Goal: Book appointment/travel/reservation

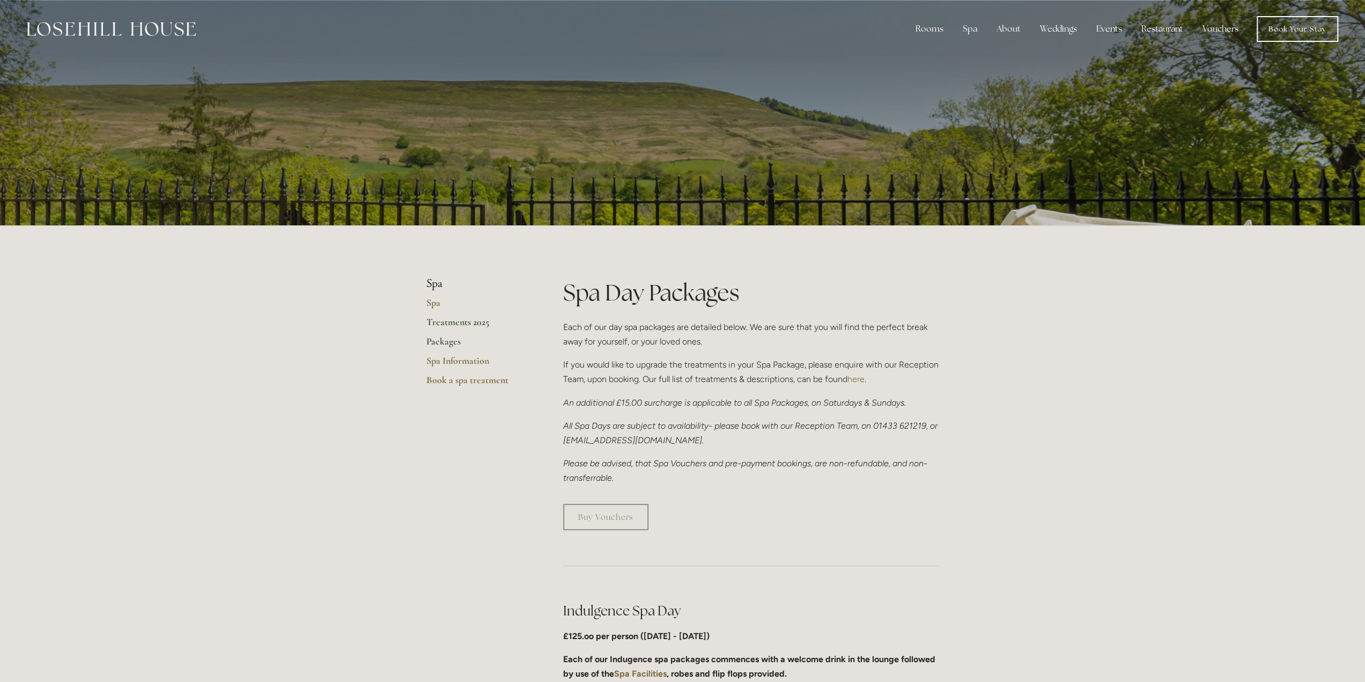
click at [469, 327] on link "Treatments 2025" at bounding box center [477, 325] width 102 height 19
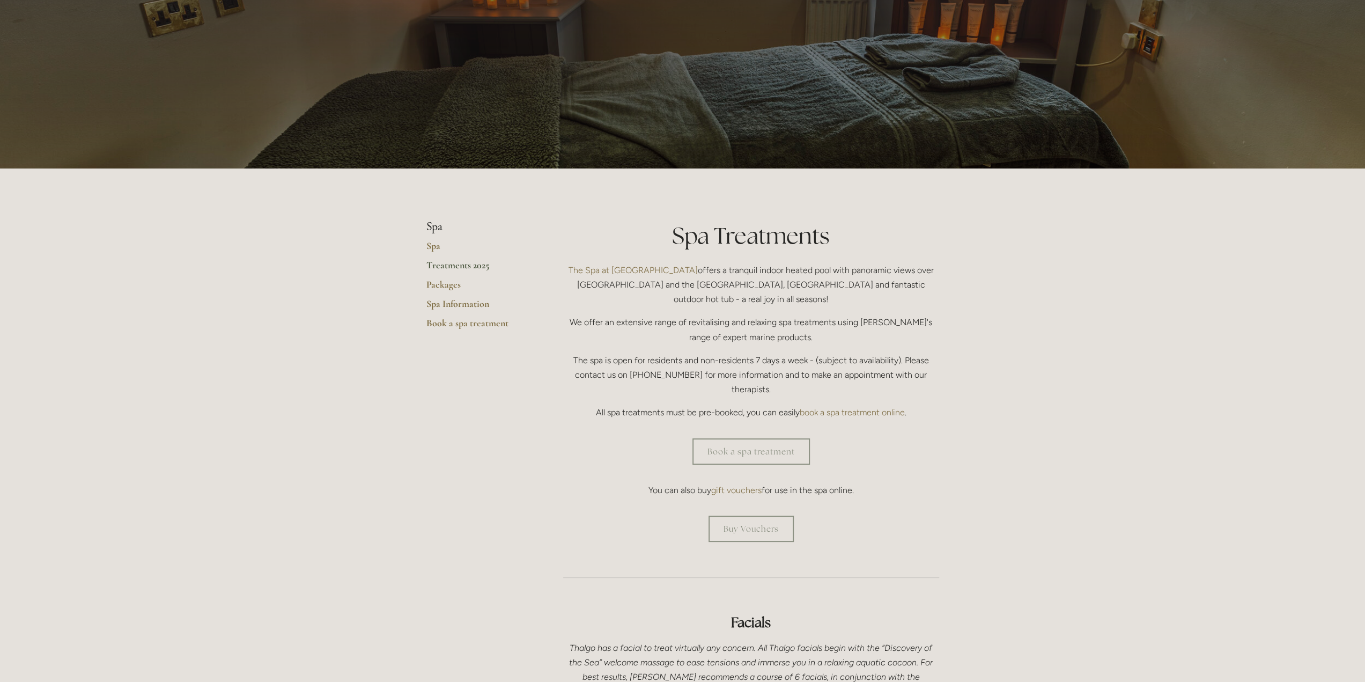
scroll to position [107, 0]
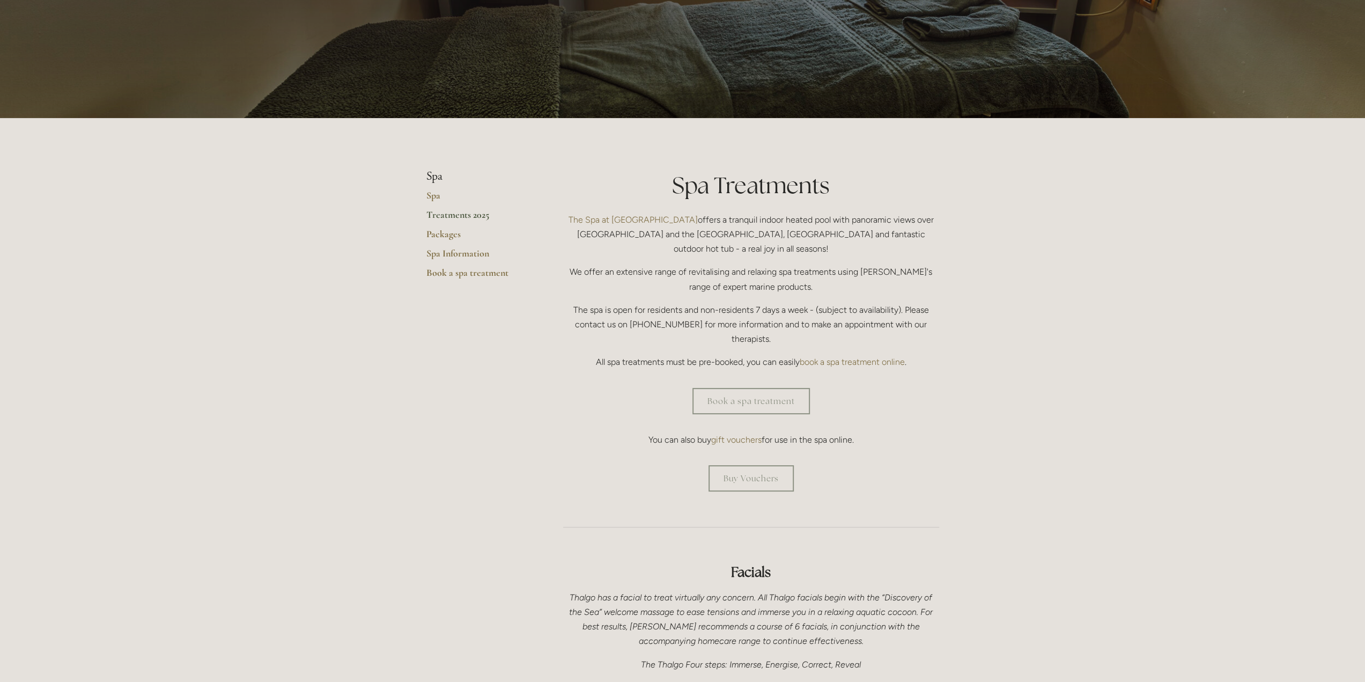
click at [470, 216] on link "Treatments 2025" at bounding box center [477, 218] width 102 height 19
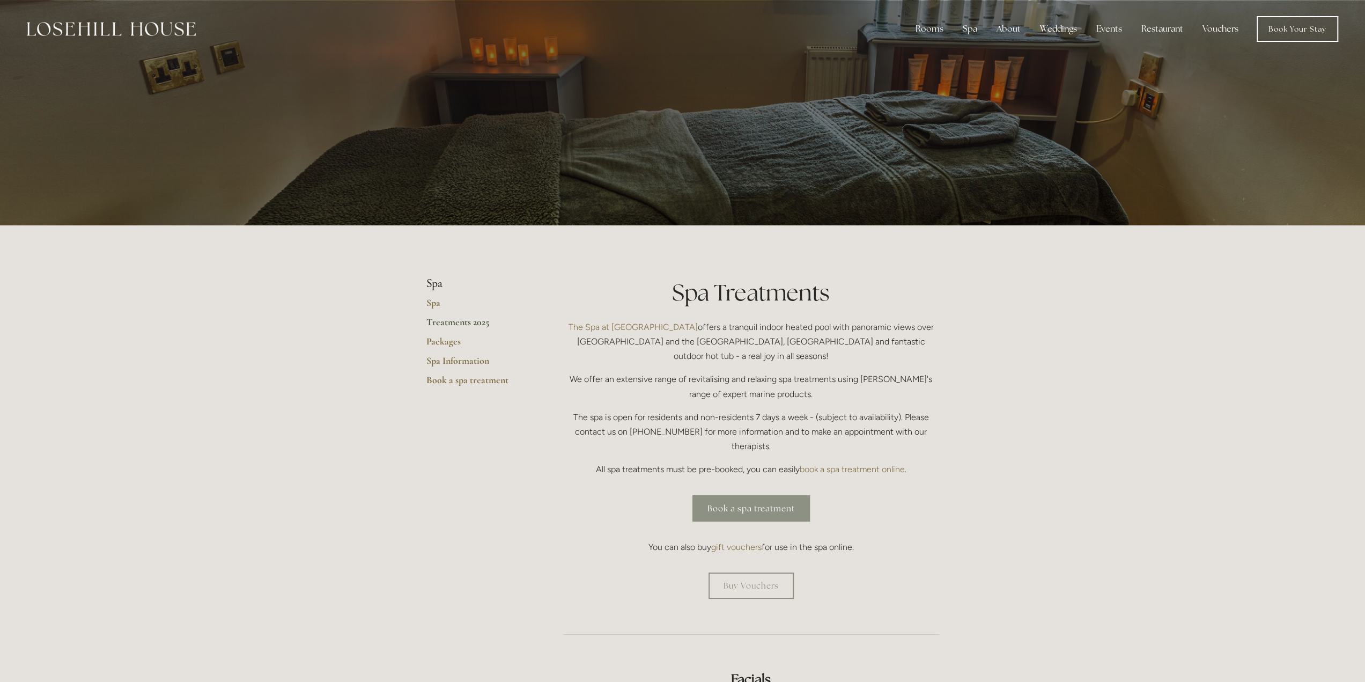
click at [741, 495] on link "Book a spa treatment" at bounding box center [750, 508] width 117 height 26
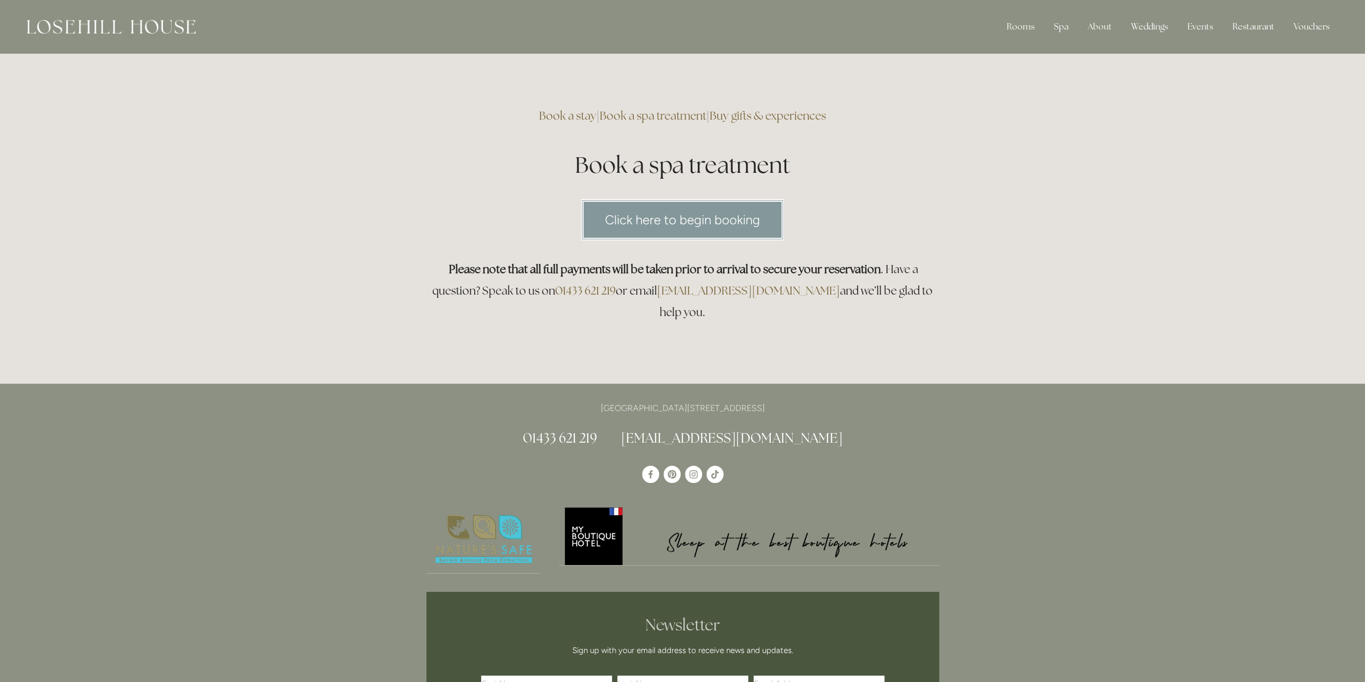
click at [650, 215] on link "Click here to begin booking" at bounding box center [682, 219] width 203 height 41
